Goal: Navigation & Orientation: Find specific page/section

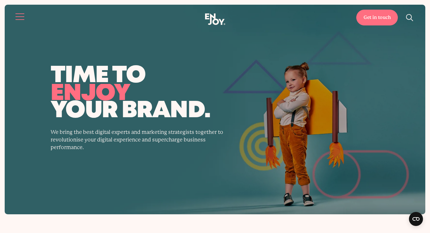
click at [18, 17] on span "Site navigation" at bounding box center [20, 16] width 9 height 1
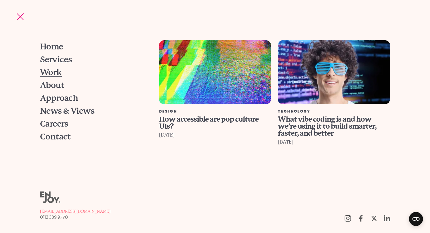
click at [57, 71] on span "Work" at bounding box center [51, 73] width 22 height 8
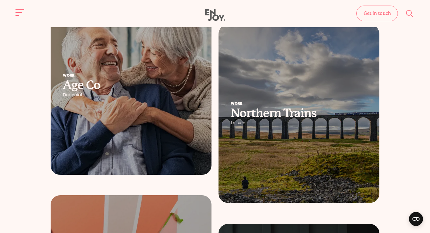
scroll to position [624, 0]
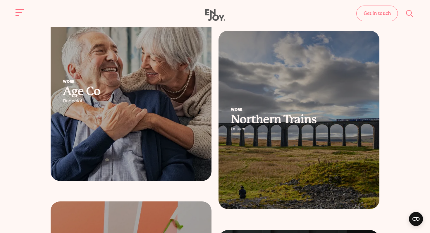
click at [299, 121] on h2 "Northern Trains" at bounding box center [299, 119] width 136 height 11
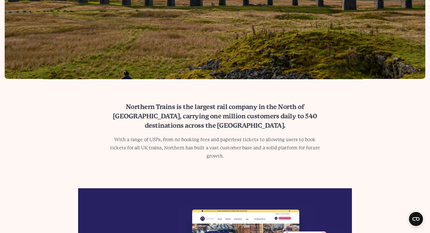
scroll to position [403, 0]
